Goal: Complete application form

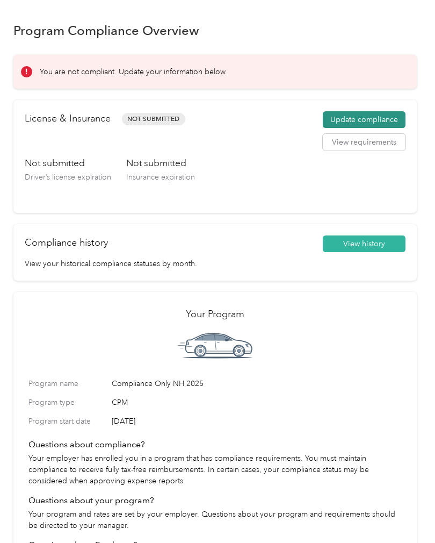
click at [385, 120] on button "Update compliance" at bounding box center [364, 119] width 83 height 17
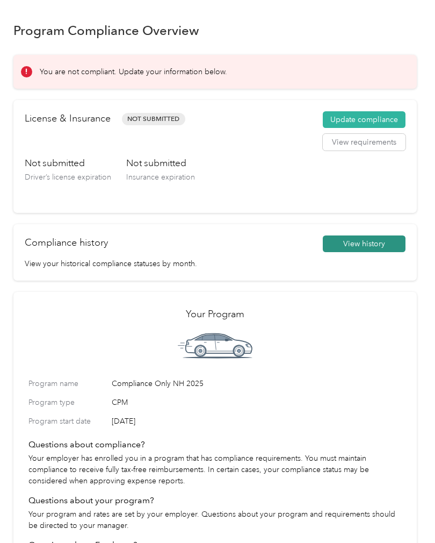
click at [378, 247] on button "View history" at bounding box center [364, 243] width 83 height 17
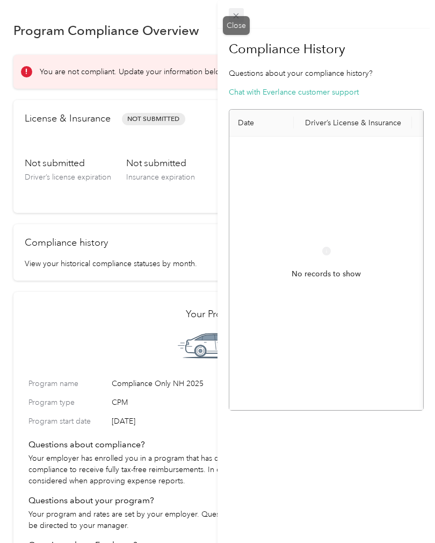
click at [238, 16] on icon at bounding box center [236, 15] width 9 height 9
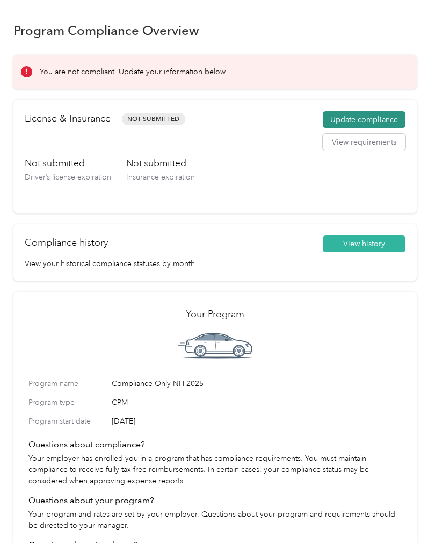
click at [380, 118] on button "Update compliance" at bounding box center [364, 119] width 83 height 17
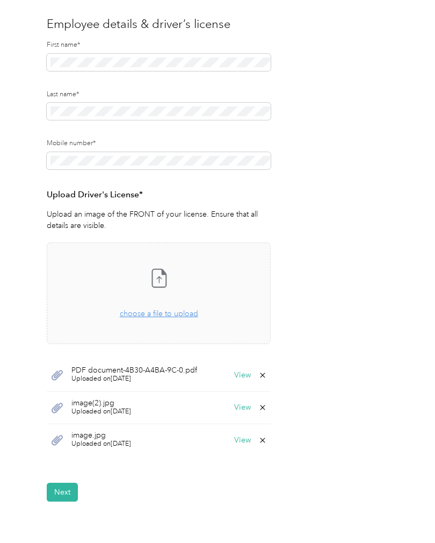
scroll to position [106, 0]
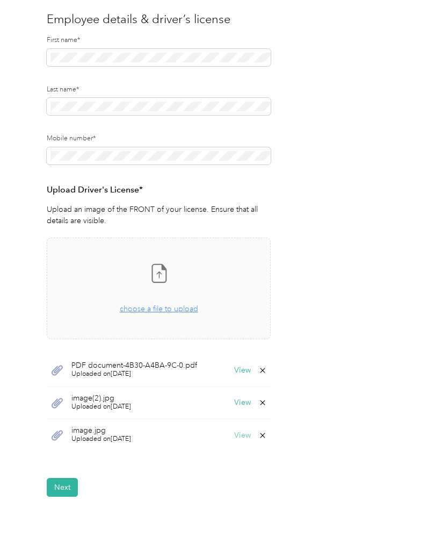
click at [251, 431] on button "View" at bounding box center [242, 435] width 17 height 8
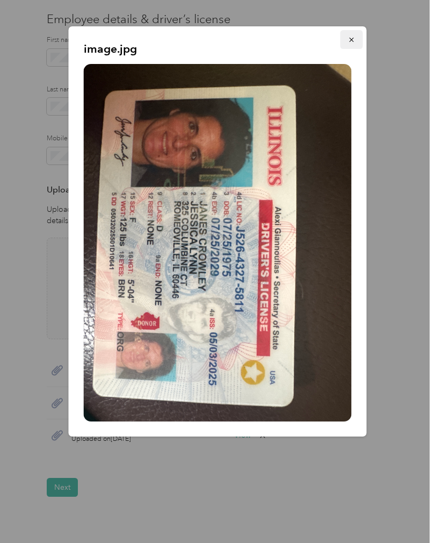
click at [351, 47] on button "button" at bounding box center [352, 39] width 23 height 19
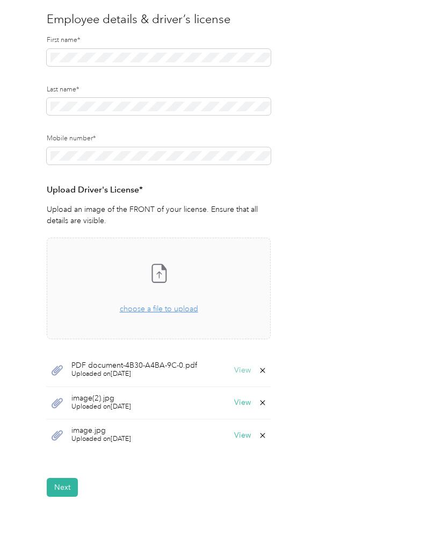
click at [240, 366] on button "View" at bounding box center [242, 370] width 17 height 8
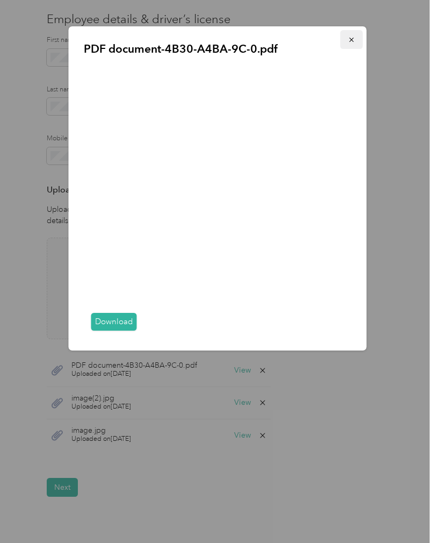
click at [357, 43] on button "button" at bounding box center [352, 39] width 23 height 19
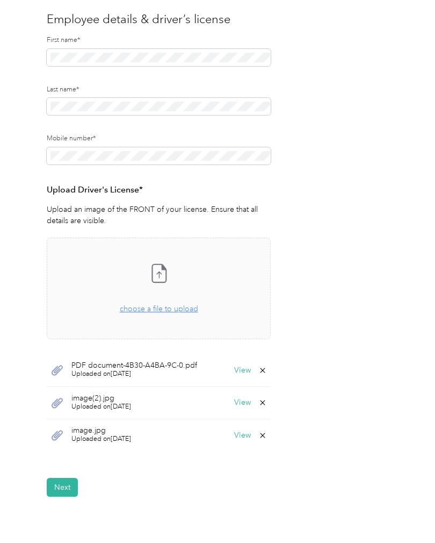
click at [267, 370] on icon at bounding box center [262, 370] width 9 height 9
click at [241, 374] on button "Yes" at bounding box center [239, 376] width 21 height 17
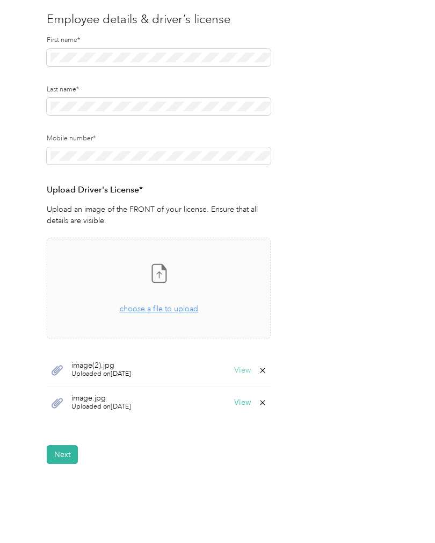
click at [251, 370] on button "View" at bounding box center [242, 370] width 17 height 8
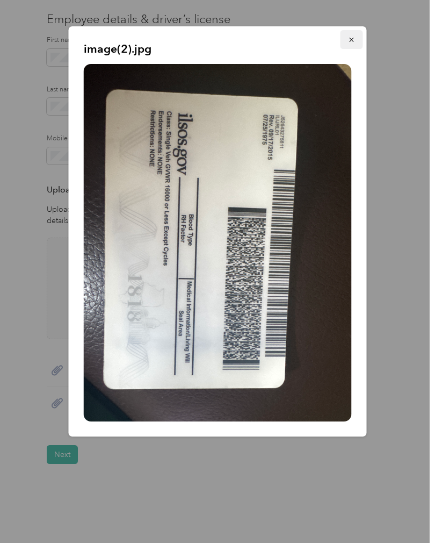
click at [358, 37] on button "button" at bounding box center [352, 39] width 23 height 19
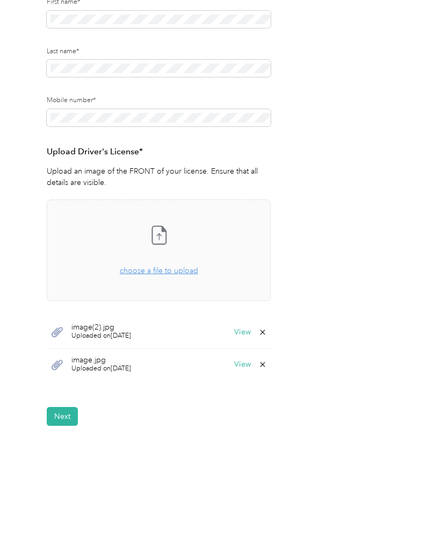
scroll to position [145, 0]
click at [63, 407] on button "Next" at bounding box center [62, 416] width 31 height 19
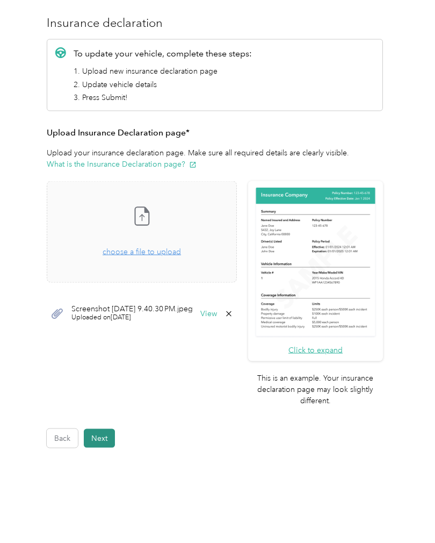
scroll to position [1, 0]
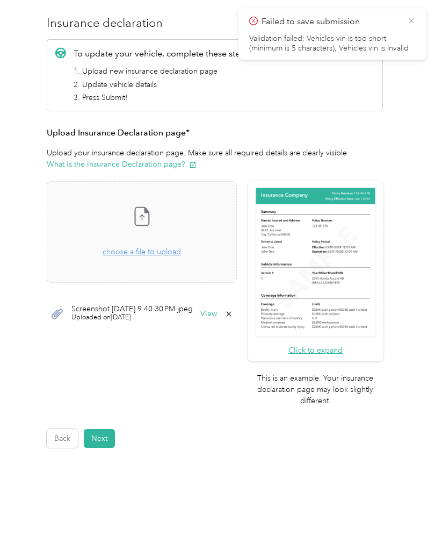
click at [412, 19] on icon at bounding box center [411, 21] width 9 height 10
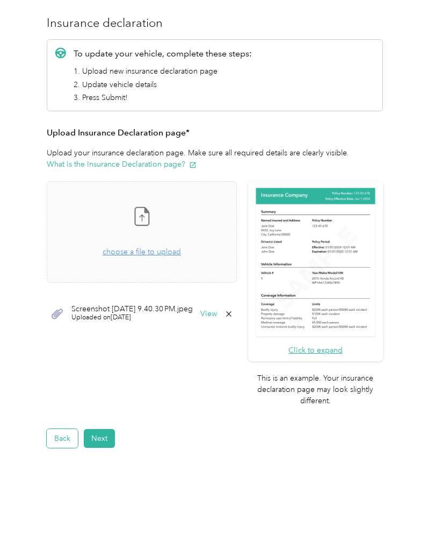
click at [62, 429] on button "Back" at bounding box center [62, 438] width 31 height 19
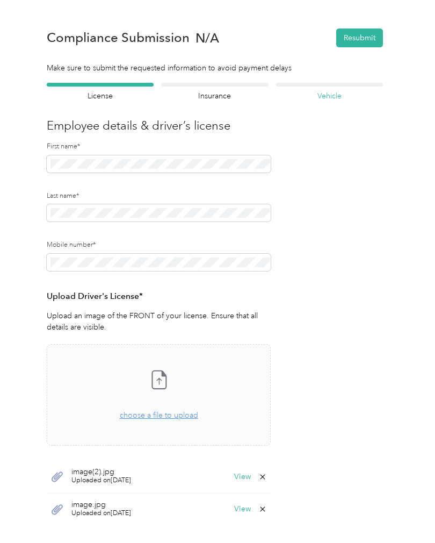
click at [345, 96] on h4 "Vehicle" at bounding box center [329, 95] width 107 height 11
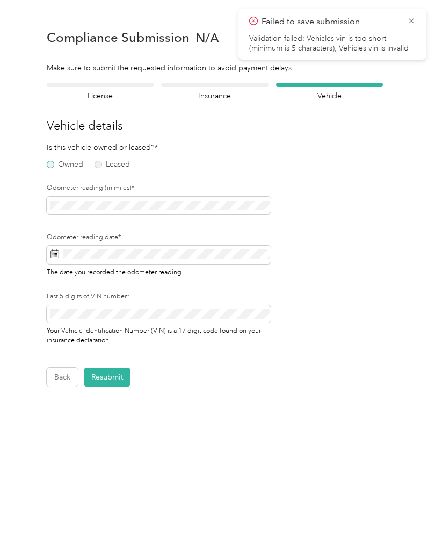
click at [51, 167] on label "Owned" at bounding box center [65, 165] width 37 height 8
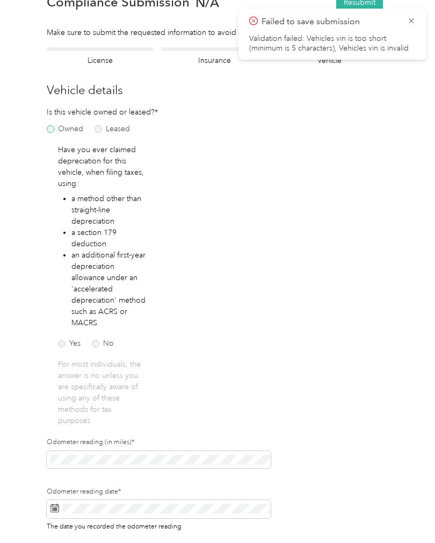
scroll to position [38, 0]
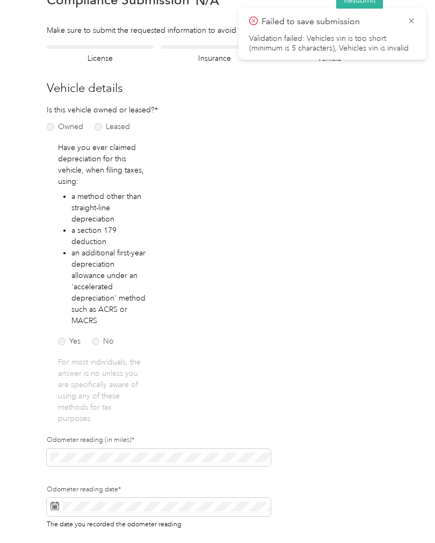
click at [421, 21] on div "Failed to save submission Validation failed: Vehicles vin is too short (minimum…" at bounding box center [333, 34] width 188 height 51
click at [414, 24] on icon at bounding box center [411, 21] width 9 height 10
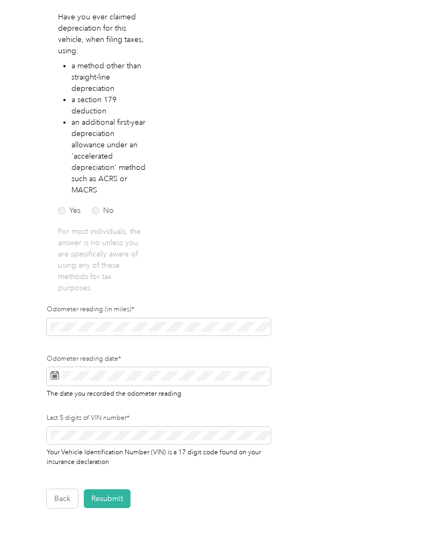
scroll to position [168, 0]
click at [103, 209] on label "No" at bounding box center [103, 211] width 22 height 8
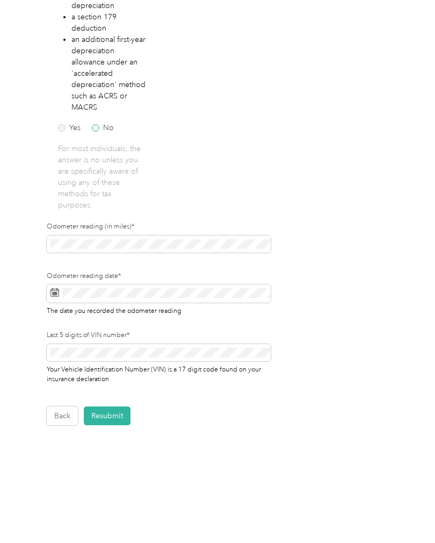
scroll to position [250, 0]
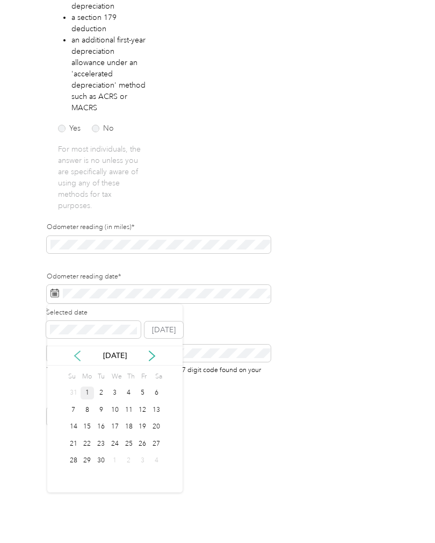
click at [82, 355] on icon at bounding box center [77, 355] width 11 height 11
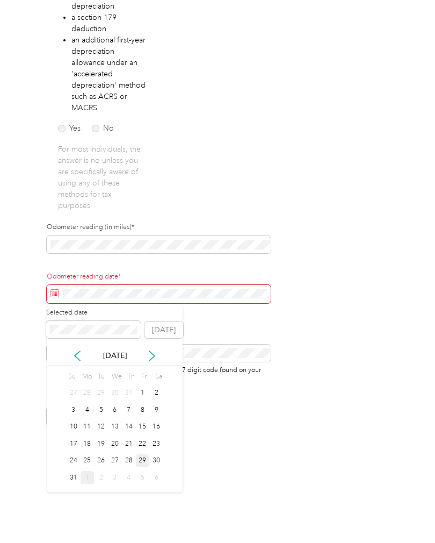
click at [136, 456] on div "29" at bounding box center [143, 460] width 14 height 13
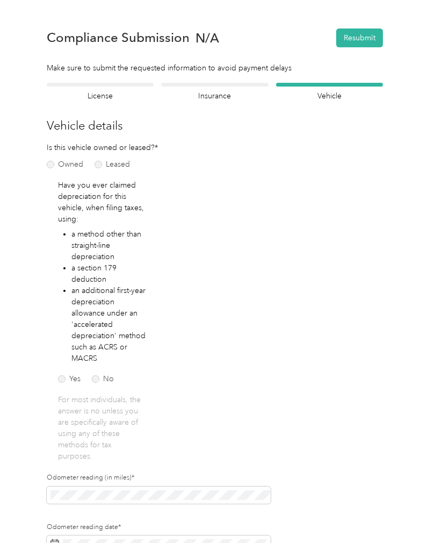
scroll to position [0, 0]
click at [104, 99] on h4 "License" at bounding box center [100, 95] width 107 height 11
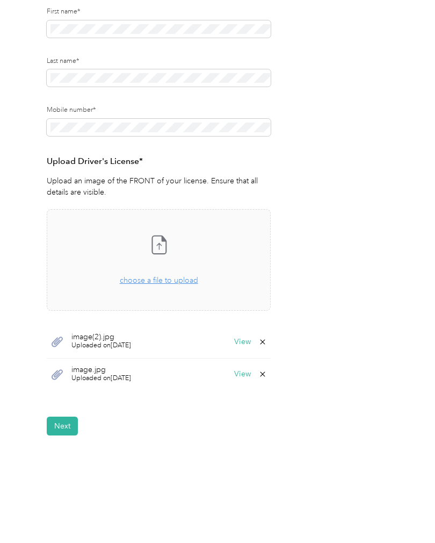
scroll to position [135, 0]
click at [250, 338] on button "View" at bounding box center [242, 342] width 17 height 8
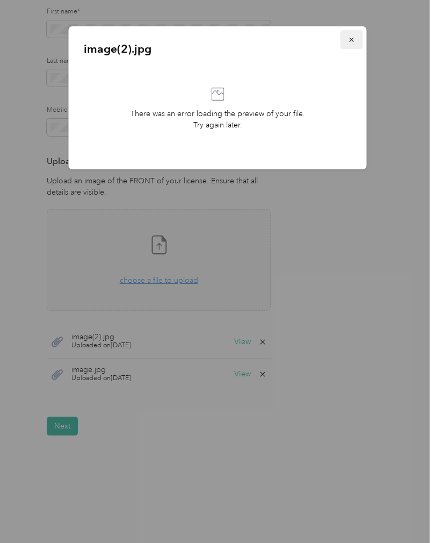
click at [361, 35] on button "button" at bounding box center [352, 39] width 23 height 19
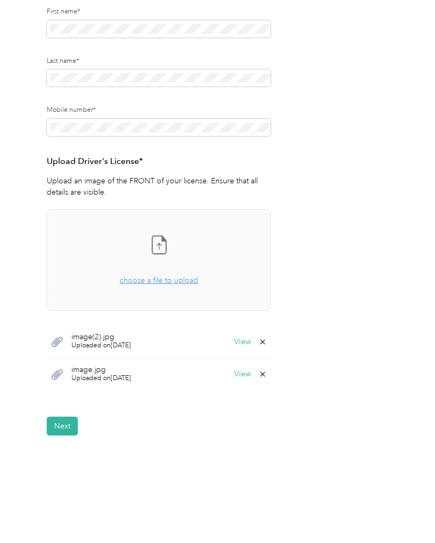
click at [267, 342] on icon at bounding box center [262, 341] width 9 height 9
click at [244, 350] on button "Yes" at bounding box center [239, 347] width 21 height 17
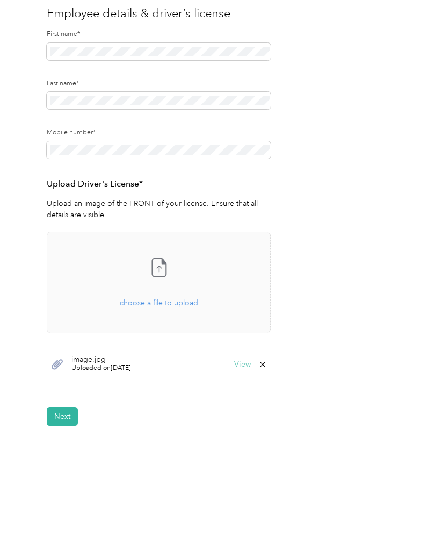
click at [245, 363] on button "View" at bounding box center [242, 364] width 17 height 8
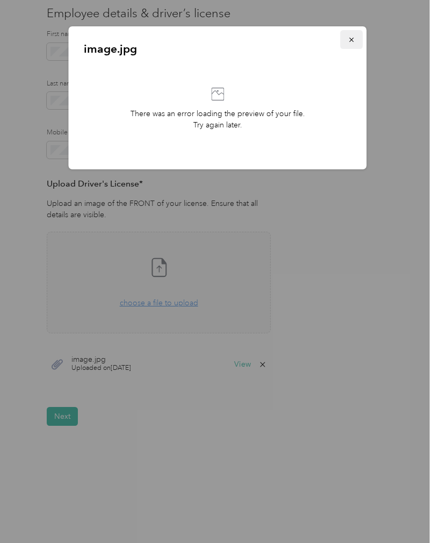
click at [353, 38] on icon "button" at bounding box center [352, 40] width 8 height 8
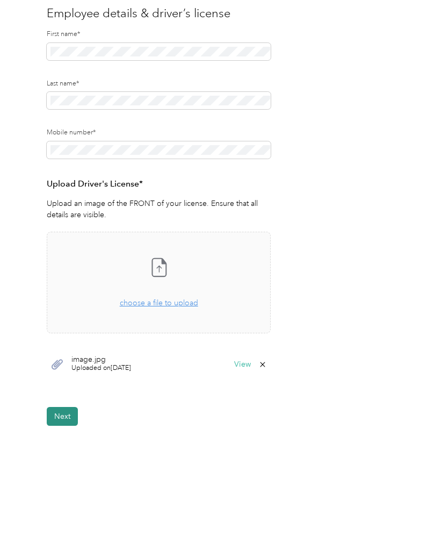
click at [64, 408] on button "Next" at bounding box center [62, 416] width 31 height 19
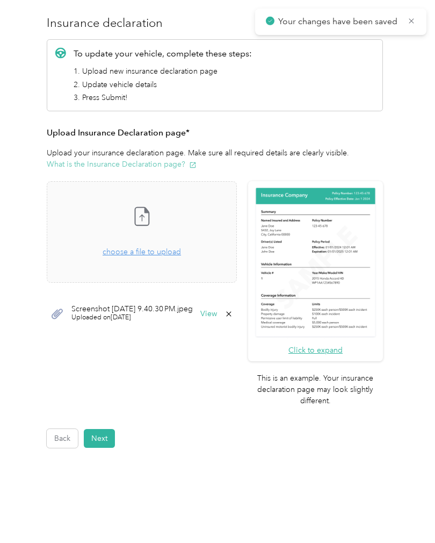
click at [169, 162] on button "What is the Insurance Declaration page?" at bounding box center [122, 163] width 150 height 11
